Goal: Task Accomplishment & Management: Manage account settings

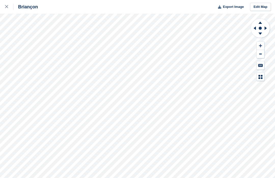
scroll to position [0, 0]
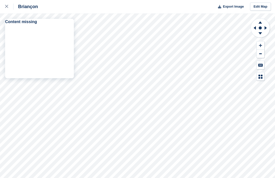
click at [7, 8] on div at bounding box center [9, 7] width 8 height 6
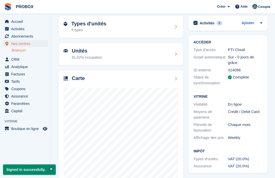
scroll to position [21, 0]
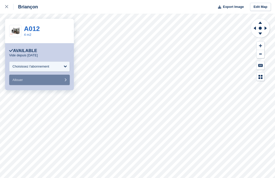
click at [8, 9] on div at bounding box center [9, 7] width 8 height 6
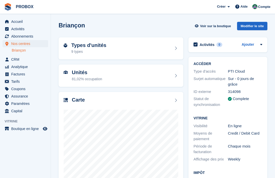
click at [26, 37] on span "Abonnements" at bounding box center [26, 36] width 31 height 7
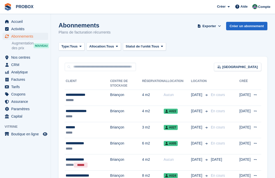
click at [22, 23] on span "Accueil" at bounding box center [26, 21] width 31 height 7
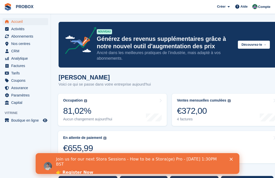
click at [24, 38] on span "Abonnements" at bounding box center [26, 36] width 31 height 7
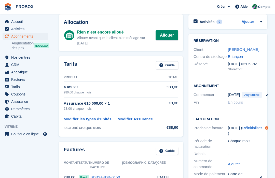
scroll to position [24, 0]
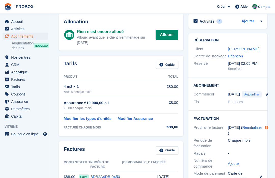
click at [167, 34] on link "Allouer" at bounding box center [166, 35] width 23 height 10
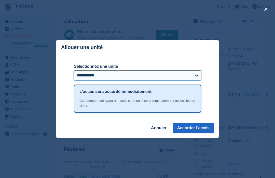
click at [194, 81] on select "**********" at bounding box center [137, 75] width 127 height 10
select select "*****"
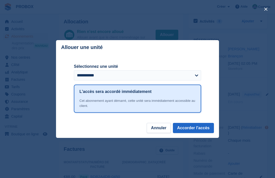
click at [201, 133] on button "Accorder l'accès" at bounding box center [193, 128] width 41 height 10
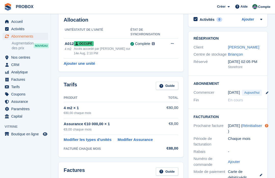
scroll to position [0, 0]
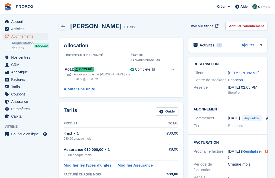
click at [247, 72] on link "[PERSON_NAME]" at bounding box center [242, 73] width 31 height 4
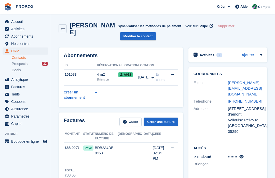
click at [243, 155] on link at bounding box center [241, 157] width 4 height 4
click at [23, 37] on span "Abonnements" at bounding box center [26, 36] width 31 height 7
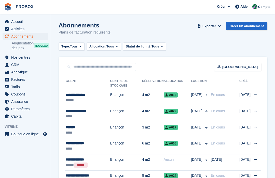
click at [21, 20] on span "Accueil" at bounding box center [26, 21] width 31 height 7
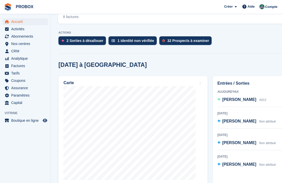
scroll to position [140, 0]
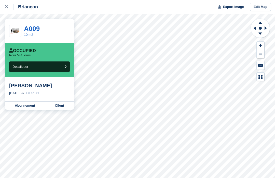
click at [35, 31] on link "A009" at bounding box center [32, 29] width 16 height 8
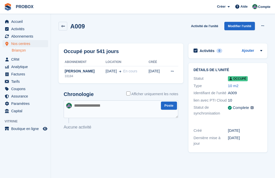
click at [26, 38] on span "Abonnements" at bounding box center [26, 36] width 31 height 7
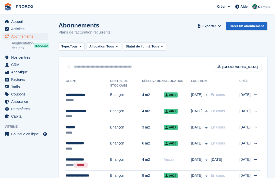
click at [20, 22] on span "Accueil" at bounding box center [26, 21] width 31 height 7
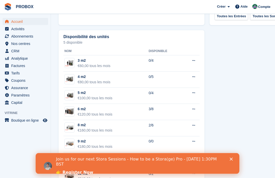
scroll to position [323, 0]
click at [95, 37] on h2 "Disponibilité des unités" at bounding box center [86, 37] width 46 height 5
click at [193, 79] on button at bounding box center [193, 77] width 9 height 8
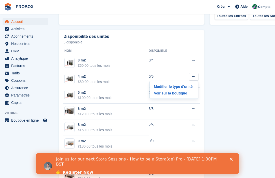
click at [177, 88] on p "Modifier le type d'unité" at bounding box center [173, 86] width 44 height 7
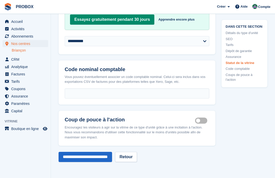
scroll to position [894, 0]
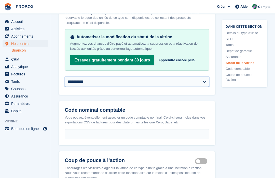
click at [205, 84] on select "**********" at bounding box center [137, 82] width 144 height 10
select select "**********"
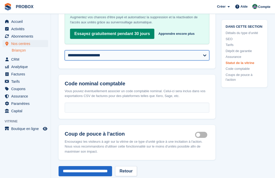
scroll to position [875, 0]
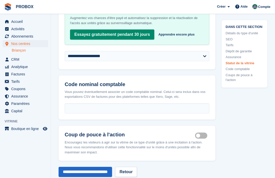
click at [103, 173] on input "**********" at bounding box center [84, 172] width 53 height 10
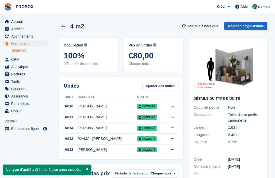
click at [63, 29] on link at bounding box center [62, 26] width 9 height 9
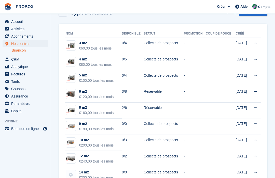
scroll to position [14, 0]
click at [15, 24] on span "Accueil" at bounding box center [26, 21] width 31 height 7
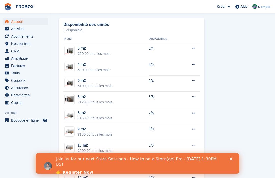
scroll to position [340, 0]
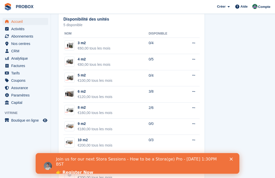
click at [27, 39] on span "Abonnements" at bounding box center [26, 36] width 31 height 7
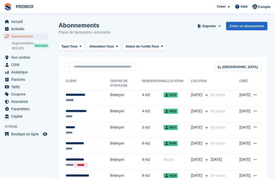
click at [255, 96] on icon at bounding box center [254, 94] width 3 height 3
click at [225, 105] on p "Voir le client" at bounding box center [235, 105] width 44 height 7
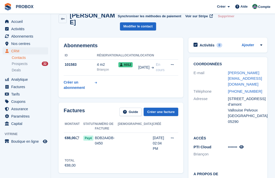
scroll to position [10, 0]
click at [243, 145] on icon at bounding box center [241, 147] width 4 height 4
click at [260, 135] on h2 "Accès" at bounding box center [227, 137] width 69 height 5
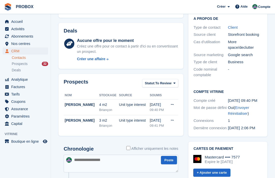
scroll to position [164, 0]
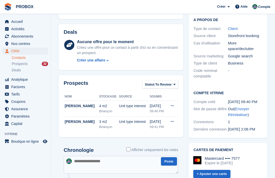
click at [171, 120] on icon at bounding box center [172, 121] width 3 height 3
click at [163, 58] on div "Créer une affaire" at bounding box center [127, 60] width 101 height 5
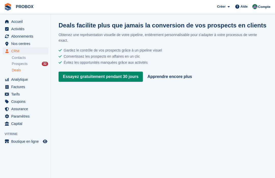
click at [17, 167] on aside "Accueil Activités Abonnements Abonnements Abonnements Augmentation des prix NOU…" at bounding box center [25, 90] width 51 height 153
click at [15, 23] on span "Accueil" at bounding box center [26, 21] width 31 height 7
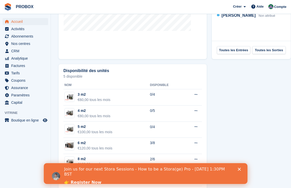
scroll to position [291, 0]
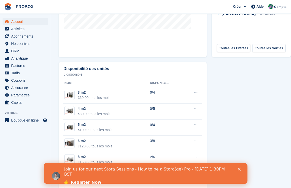
click at [17, 80] on span "Coupons" at bounding box center [26, 80] width 31 height 7
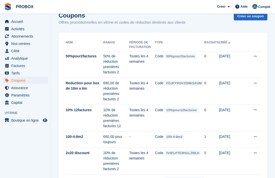
scroll to position [10, 0]
